Goal: Task Accomplishment & Management: Manage account settings

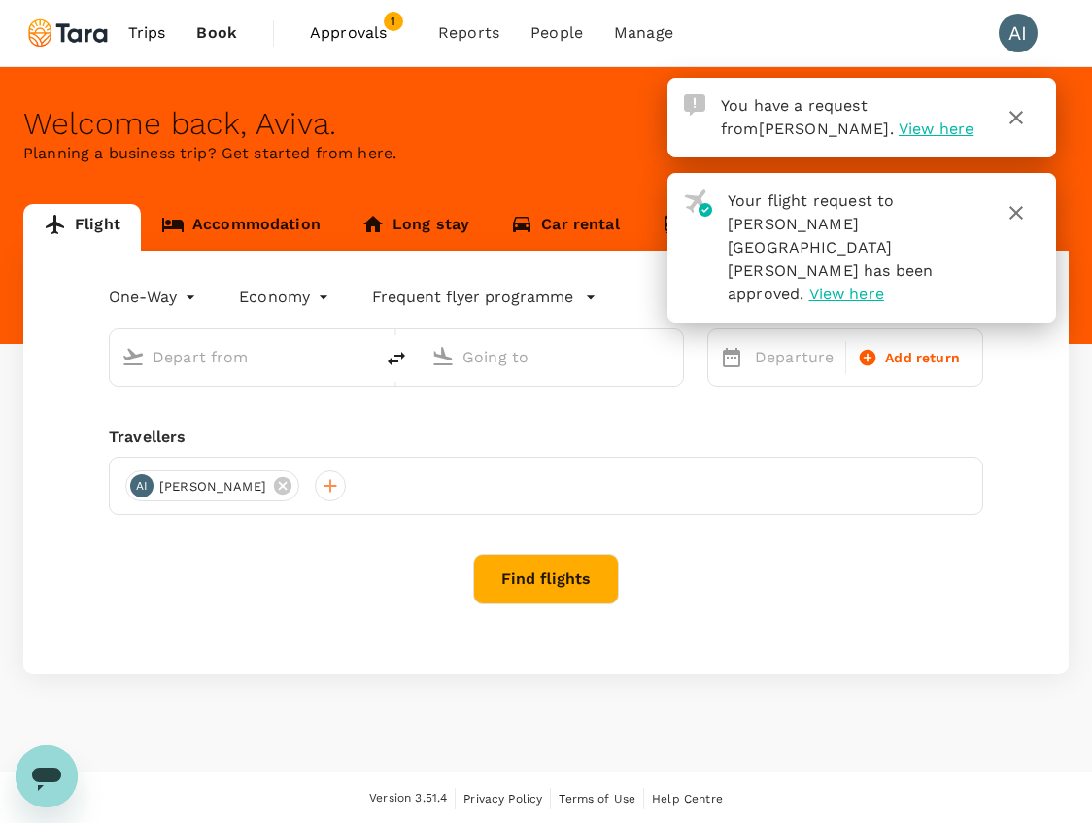
type input "roundtrip"
type input "[PERSON_NAME][GEOGRAPHIC_DATA][PERSON_NAME] (SYD)"
type input "[GEOGRAPHIC_DATA], [GEOGRAPHIC_DATA] (any)"
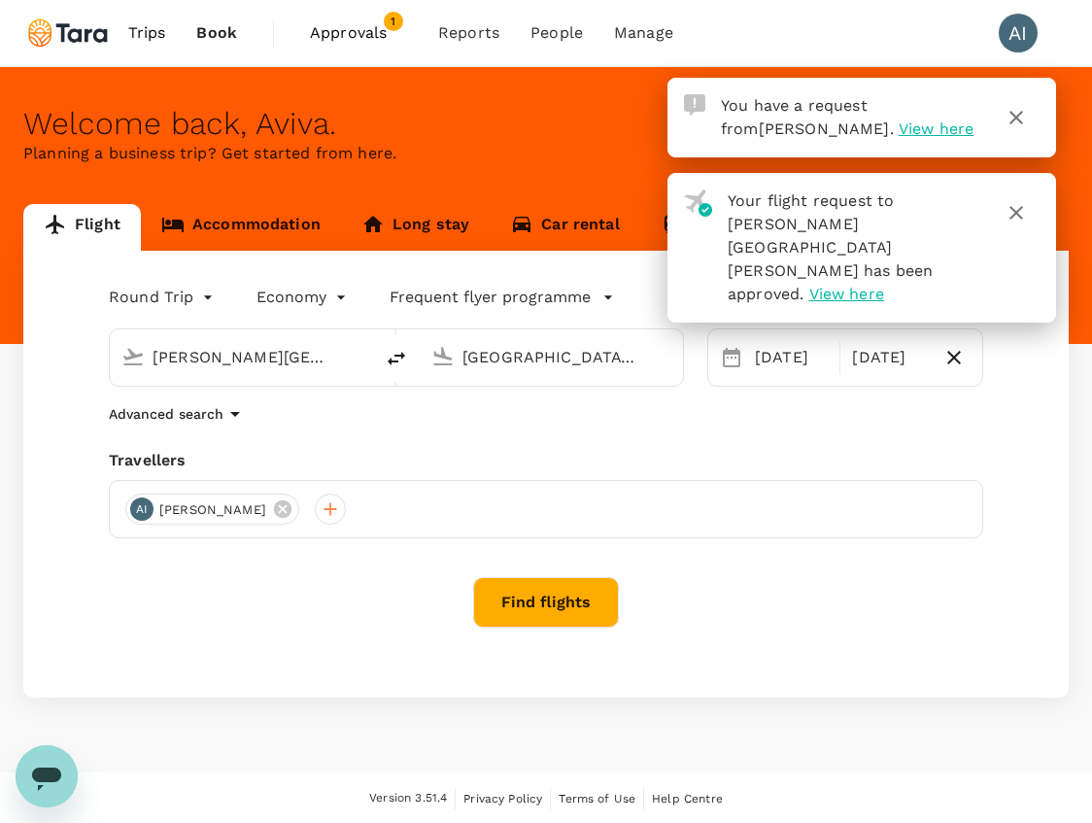
click at [372, 30] on span "Approvals" at bounding box center [358, 32] width 97 height 23
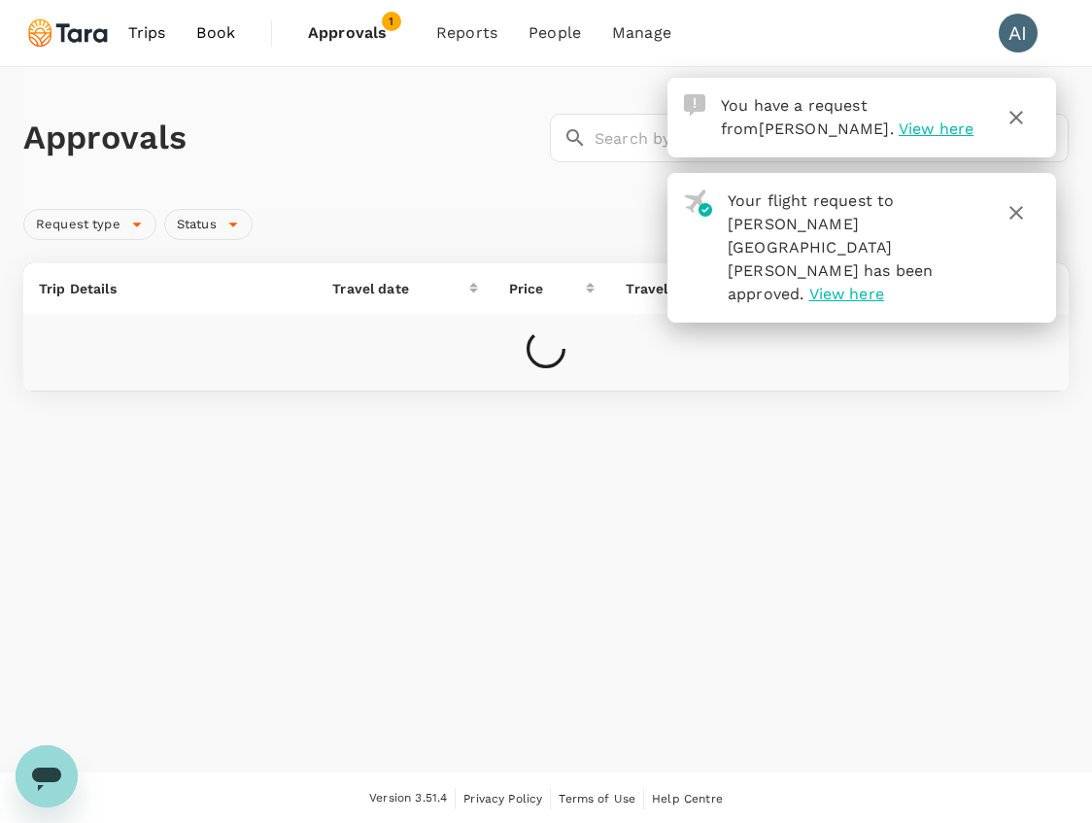
click at [1026, 117] on icon "button" at bounding box center [1016, 117] width 23 height 23
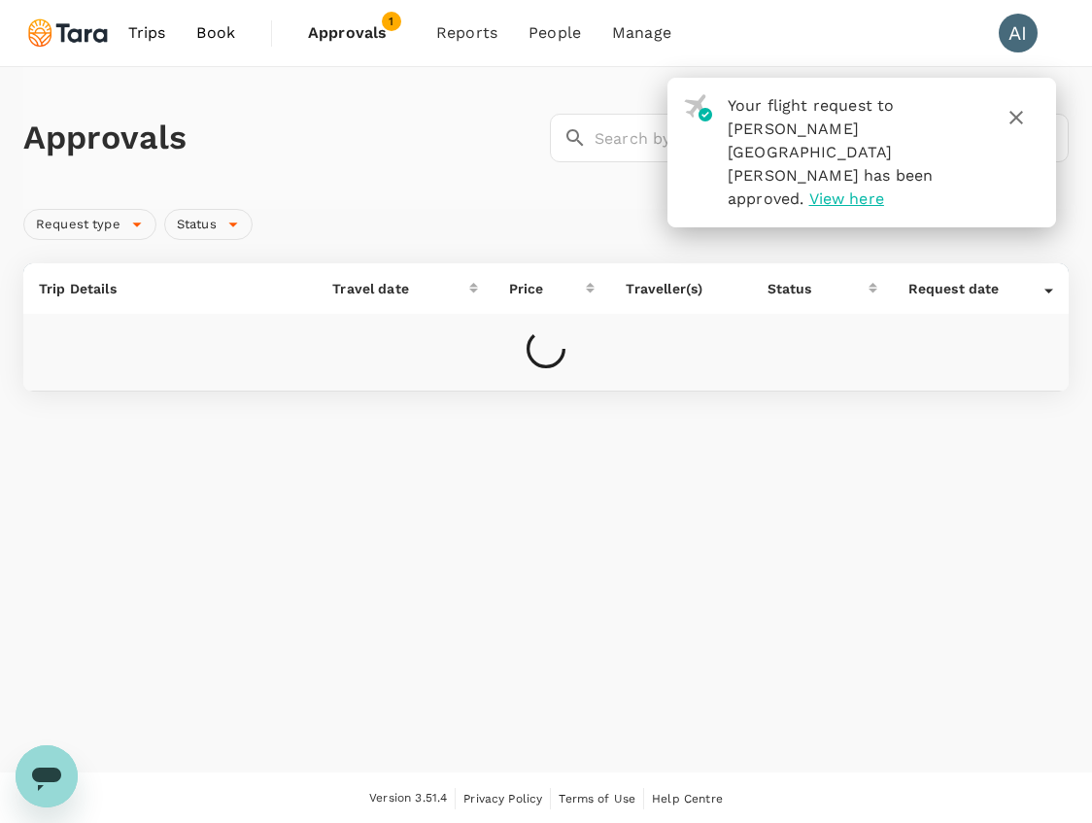
click at [1022, 117] on icon "button" at bounding box center [1016, 117] width 23 height 23
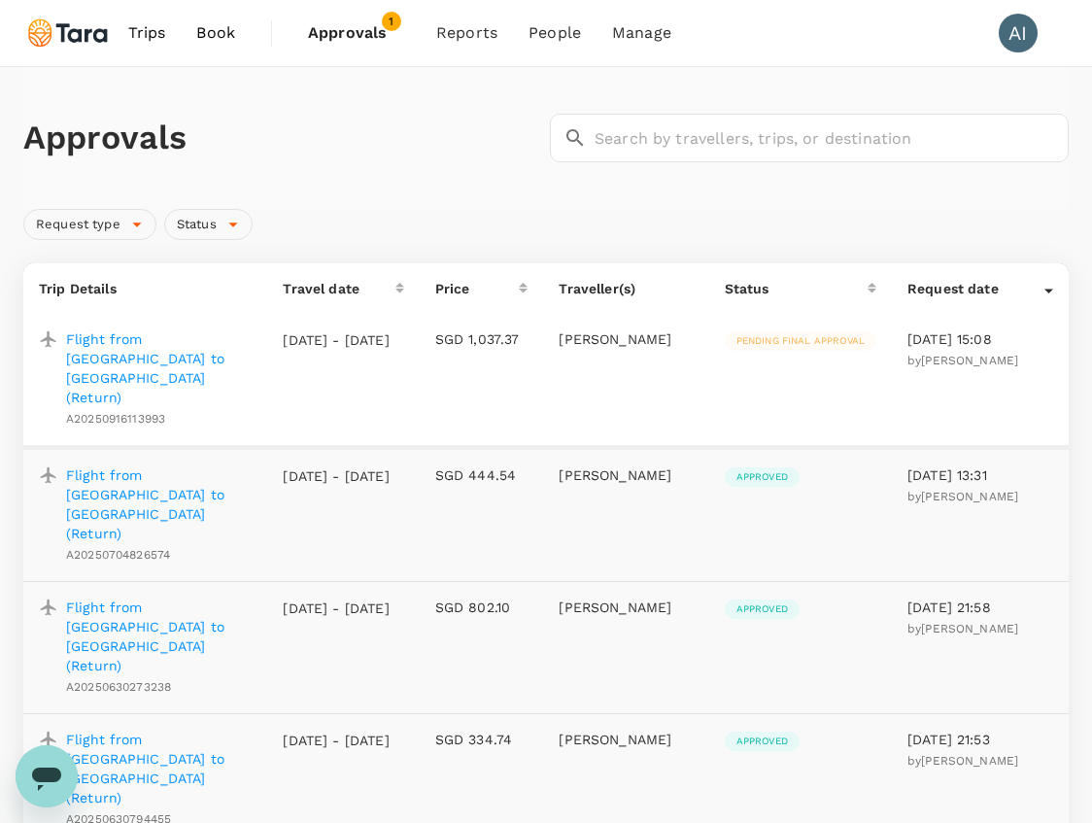
click at [152, 352] on p "Flight from [GEOGRAPHIC_DATA] to [GEOGRAPHIC_DATA] (Return)" at bounding box center [159, 368] width 186 height 78
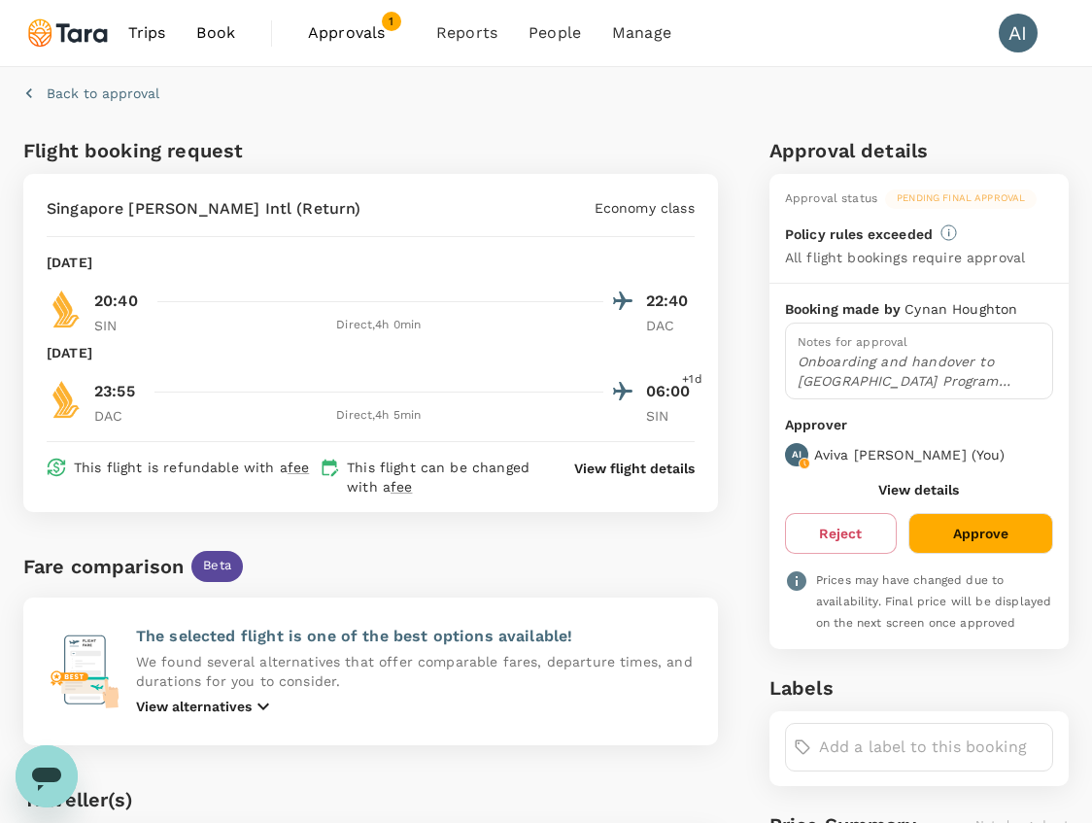
click at [953, 522] on button "Approve" at bounding box center [980, 533] width 145 height 41
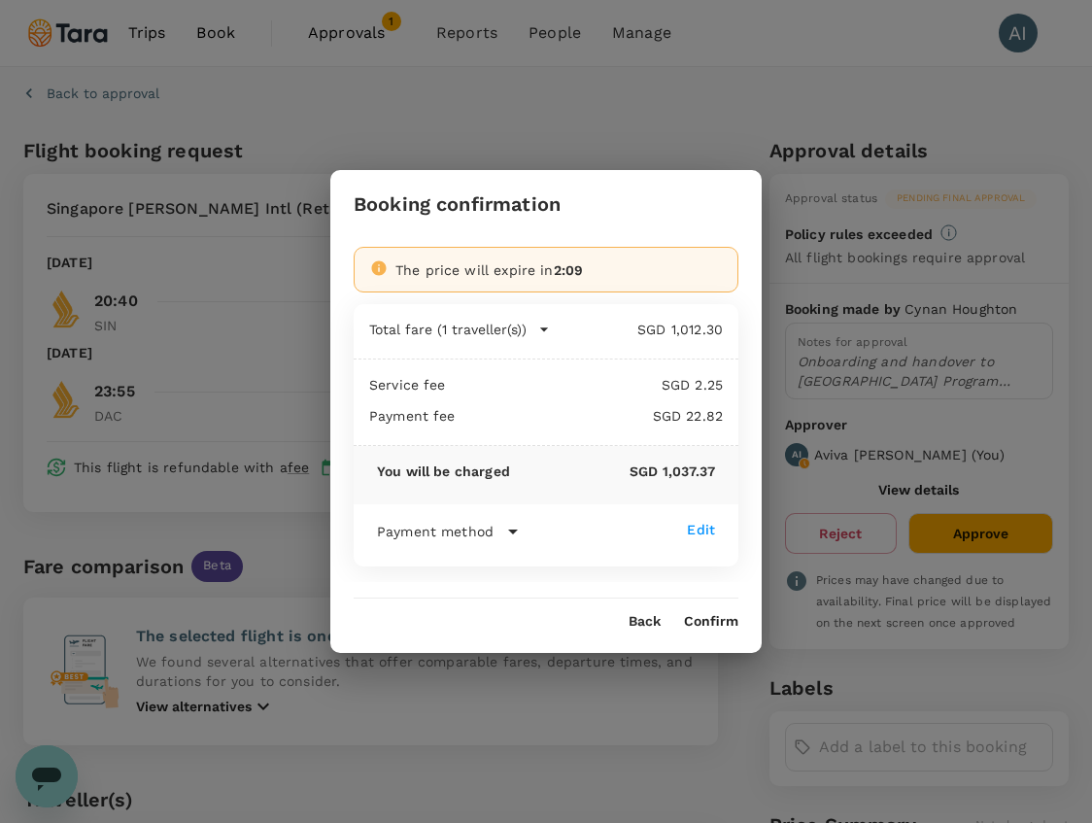
click at [717, 620] on button "Confirm" at bounding box center [711, 622] width 54 height 16
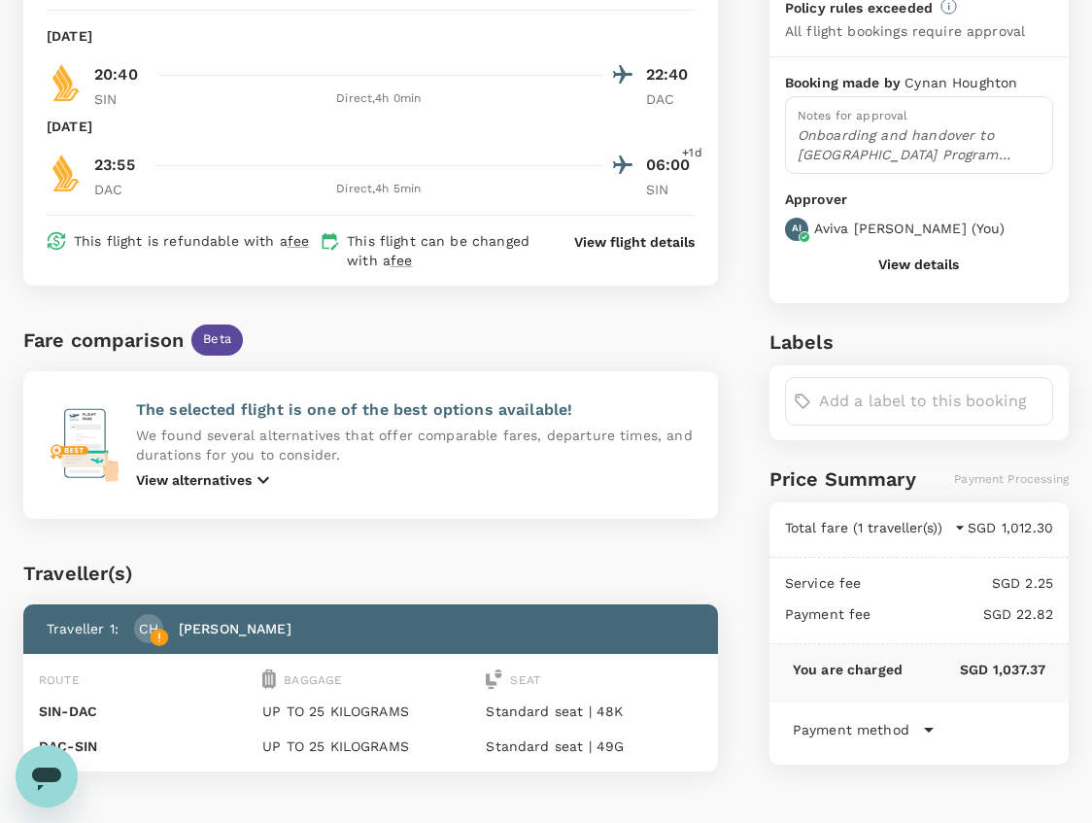
scroll to position [406, 0]
